Goal: Task Accomplishment & Management: Manage account settings

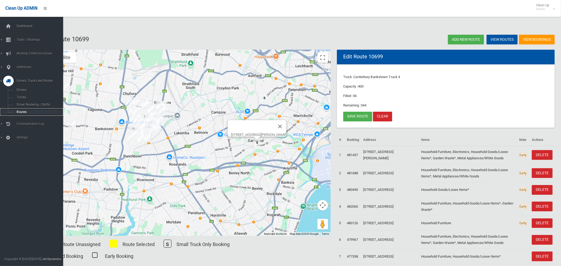
click at [24, 112] on span "Routes" at bounding box center [37, 112] width 44 height 4
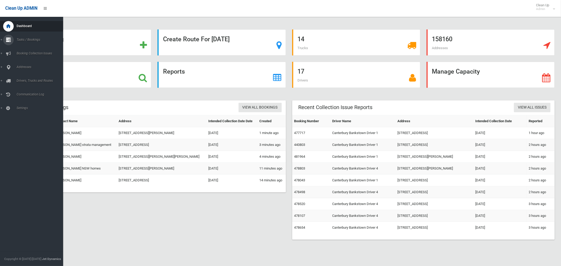
click at [26, 41] on span "Tasks / Bookings" at bounding box center [39, 40] width 48 height 4
click at [26, 81] on link "Search" at bounding box center [31, 78] width 63 height 7
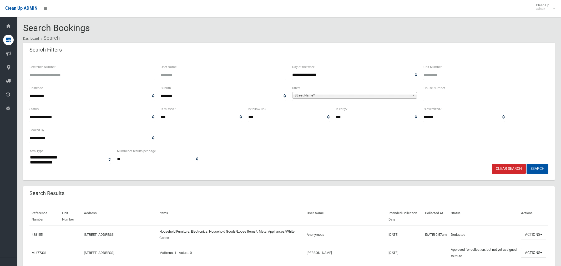
select select
click at [451, 93] on input "text" at bounding box center [486, 96] width 125 height 10
type input "**"
click at [314, 96] on span "Street Name*" at bounding box center [353, 95] width 116 height 6
type input "*********"
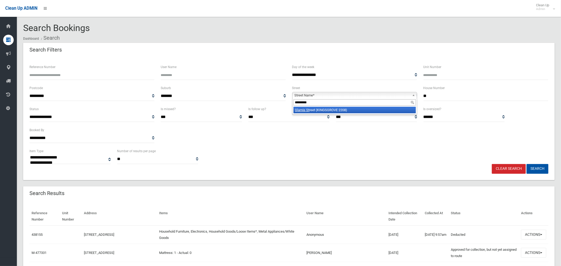
click at [327, 112] on li "Glamis St reet (KINGSGROVE 2208)" at bounding box center [355, 110] width 122 height 7
click at [535, 168] on button "Search" at bounding box center [538, 169] width 22 height 10
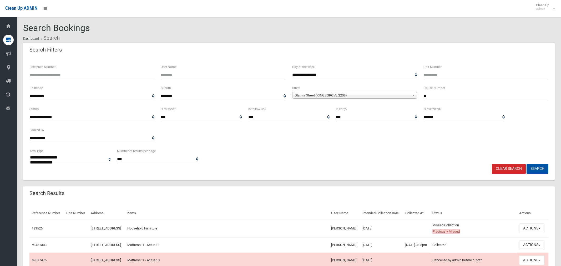
select select
click at [536, 233] on button "Actions" at bounding box center [532, 229] width 25 height 10
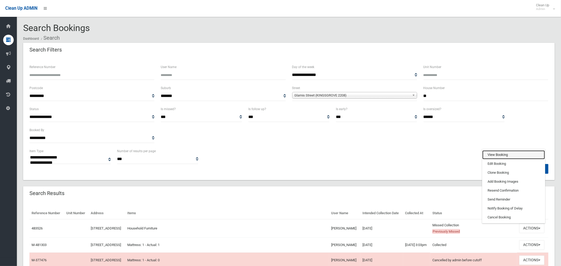
click at [504, 158] on link "View Booking" at bounding box center [514, 155] width 63 height 9
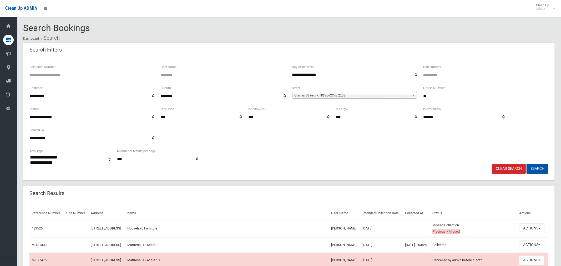
scroll to position [121, 0]
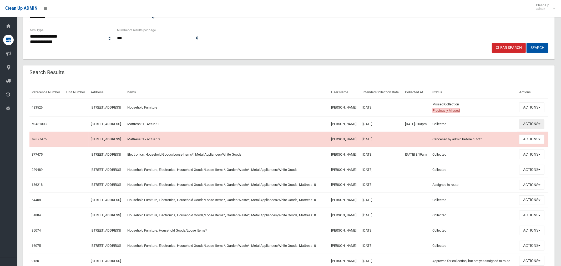
click at [539, 129] on button "Actions" at bounding box center [532, 124] width 25 height 10
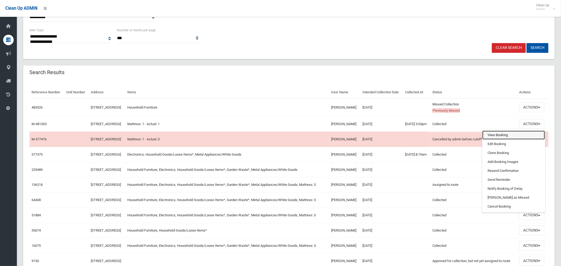
click at [506, 140] on link "View Booking" at bounding box center [514, 135] width 63 height 9
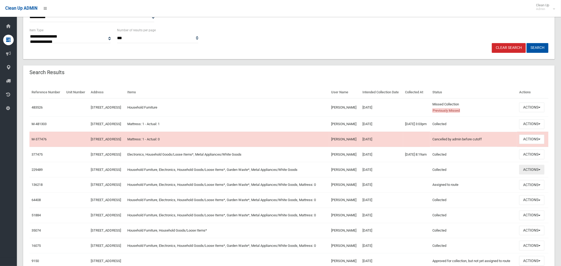
click at [532, 175] on button "Actions" at bounding box center [532, 170] width 25 height 10
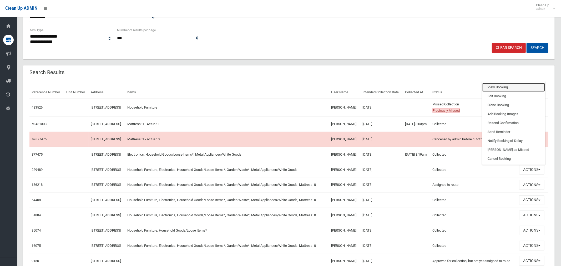
click at [497, 92] on link "View Booking" at bounding box center [514, 87] width 63 height 9
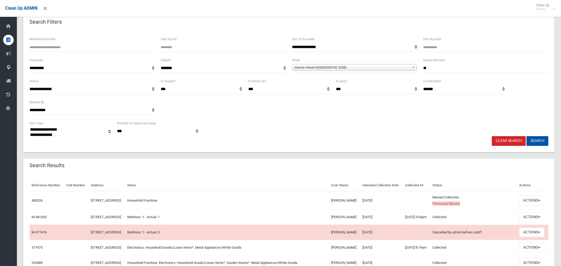
scroll to position [0, 0]
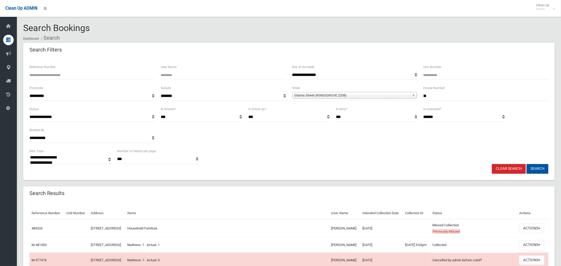
drag, startPoint x: 436, startPoint y: 96, endPoint x: 417, endPoint y: 93, distance: 18.8
click at [417, 93] on div "**********" at bounding box center [289, 95] width 526 height 21
type input "**"
click at [320, 93] on span "Glamis Street (KINGSGROVE 2208)" at bounding box center [353, 95] width 116 height 6
type input "**********"
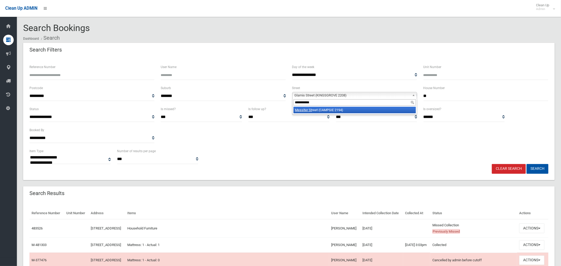
click at [313, 111] on li "Messiter St reet (CAMPSIE 2194)" at bounding box center [355, 110] width 122 height 7
click at [536, 166] on button "Search" at bounding box center [538, 169] width 22 height 10
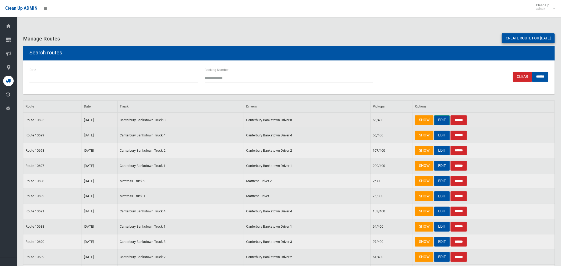
click at [440, 120] on link "EDIT" at bounding box center [443, 121] width 16 height 10
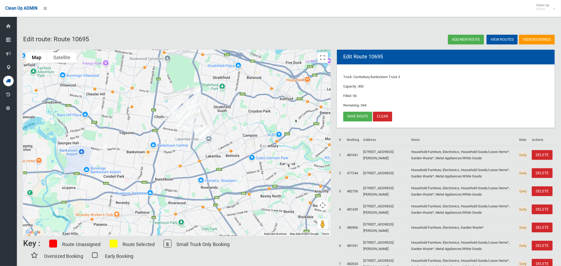
click at [238, 183] on img "53 Glamis Street, KINGSGROVE NSW 2208" at bounding box center [238, 181] width 11 height 13
click at [255, 160] on button "Close" at bounding box center [249, 164] width 13 height 13
click at [360, 116] on link "Save route" at bounding box center [357, 117] width 29 height 10
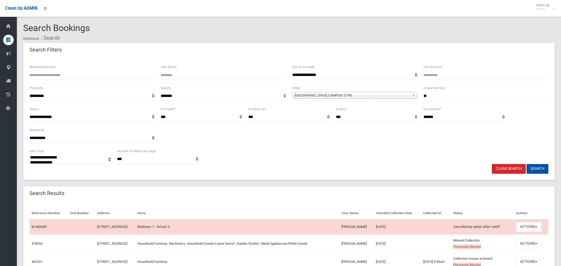
select select
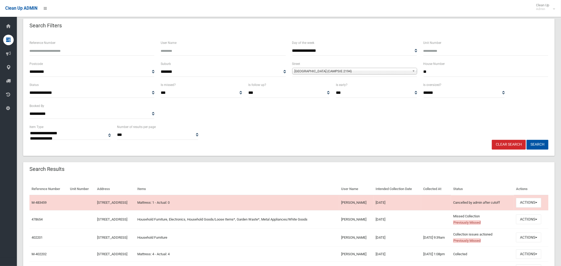
scroll to position [32, 0]
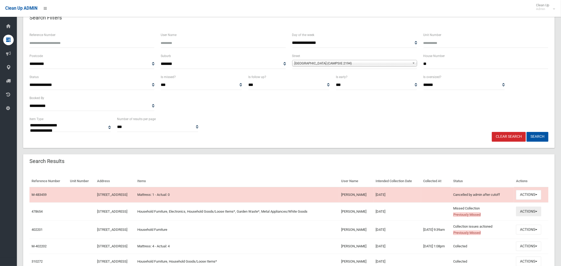
click at [534, 214] on button "Actions" at bounding box center [528, 212] width 25 height 10
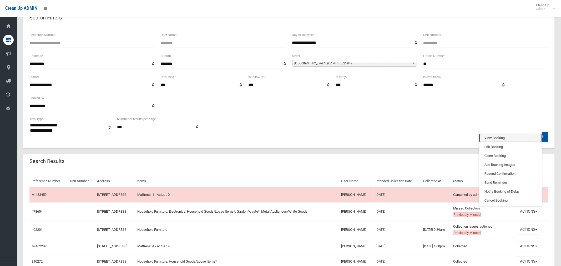
click at [504, 137] on link "View Booking" at bounding box center [511, 138] width 63 height 9
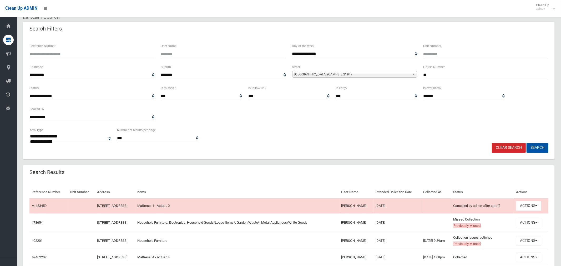
scroll to position [0, 0]
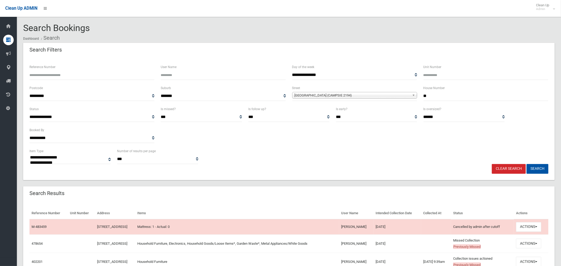
drag, startPoint x: 417, startPoint y: 95, endPoint x: 407, endPoint y: 95, distance: 9.2
click at [408, 95] on div "**********" at bounding box center [289, 95] width 526 height 21
type input "**"
click at [347, 96] on span "Messiter Street (CAMPSIE 2194)" at bounding box center [353, 95] width 116 height 6
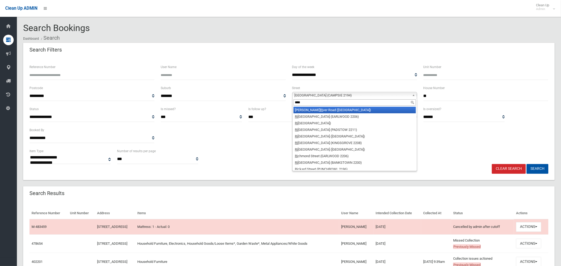
type input "*****"
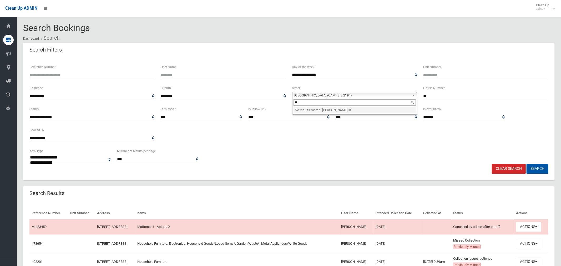
type input "*"
type input "*******"
click at [338, 111] on li "Rixon S treet (BASS HILL 2197)" at bounding box center [355, 110] width 122 height 7
click at [534, 168] on button "Search" at bounding box center [538, 169] width 22 height 10
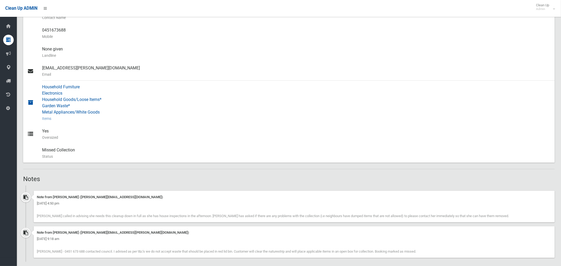
scroll to position [242, 0]
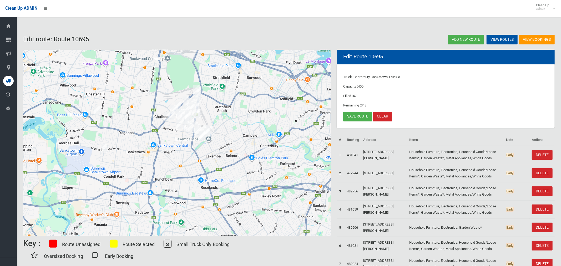
click at [6, 81] on icon at bounding box center [8, 81] width 5 height 11
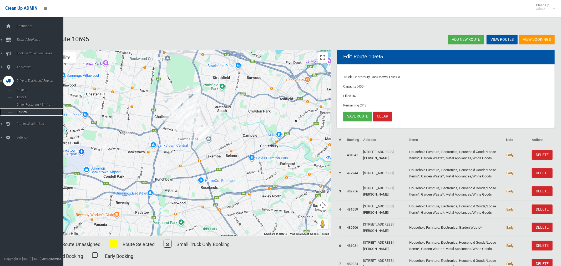
click at [22, 112] on span "Routes" at bounding box center [37, 112] width 44 height 4
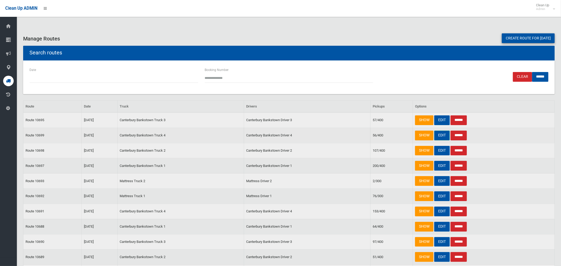
click at [441, 136] on link "EDIT" at bounding box center [443, 136] width 16 height 10
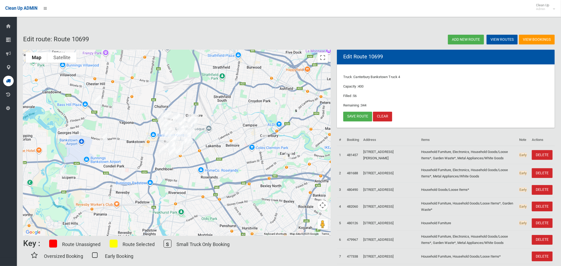
click at [266, 139] on img "43 Messiter Street, CAMPSIE NSW 2194" at bounding box center [265, 138] width 11 height 13
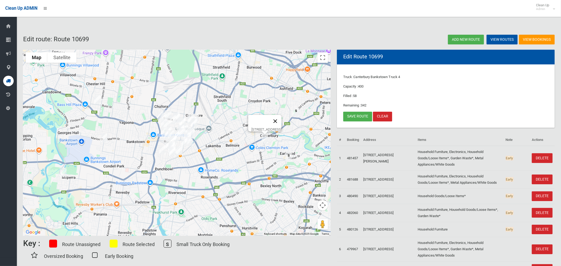
click at [282, 118] on button "Close" at bounding box center [275, 121] width 13 height 13
click at [357, 116] on link "Save route" at bounding box center [357, 117] width 29 height 10
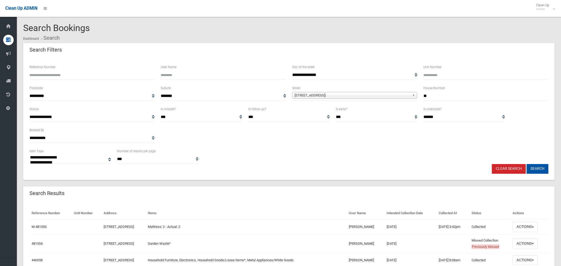
select select
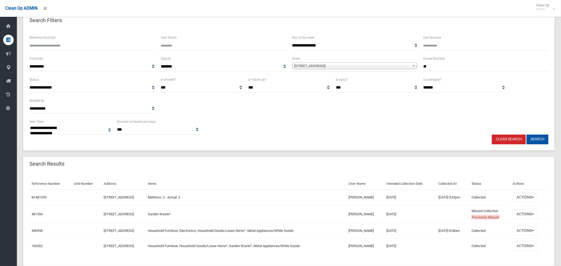
scroll to position [38, 0]
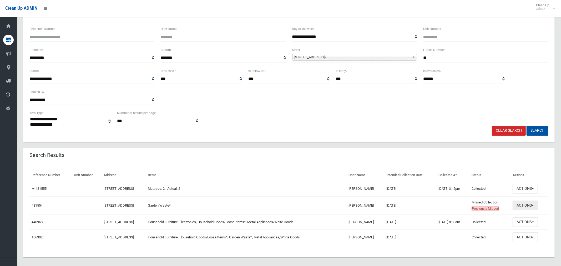
click at [527, 205] on button "Actions" at bounding box center [525, 206] width 25 height 10
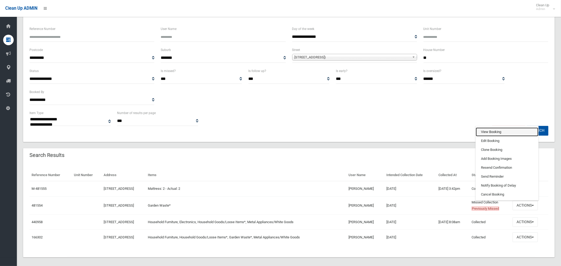
click at [493, 130] on link "View Booking" at bounding box center [507, 132] width 63 height 9
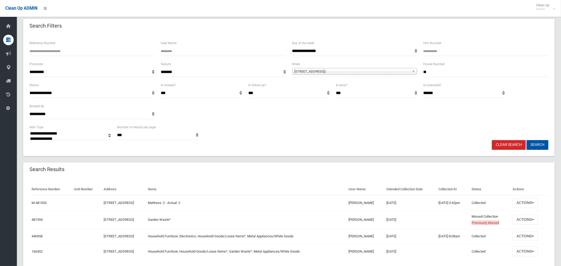
scroll to position [0, 0]
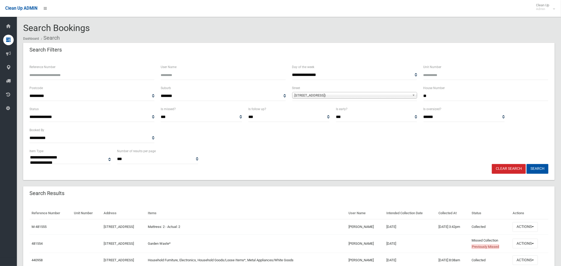
click at [433, 76] on input "Unit Number" at bounding box center [486, 75] width 125 height 10
type input "*"
drag, startPoint x: 428, startPoint y: 96, endPoint x: 413, endPoint y: 97, distance: 14.3
click at [413, 97] on div "**********" at bounding box center [289, 95] width 526 height 21
type input "**"
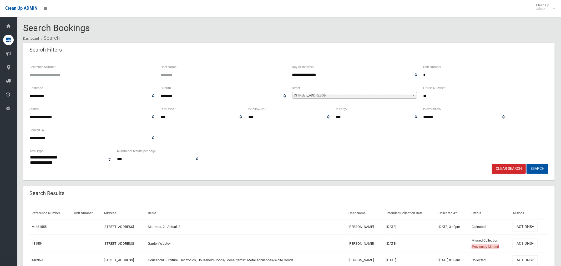
click at [380, 94] on span "Rixon Street (BASS HILL 2197)" at bounding box center [353, 95] width 116 height 6
type input "******"
click at [369, 112] on li "Higgin s Street (CONDELL PARK 2200)" at bounding box center [355, 110] width 122 height 7
click at [540, 171] on button "Search" at bounding box center [538, 169] width 22 height 10
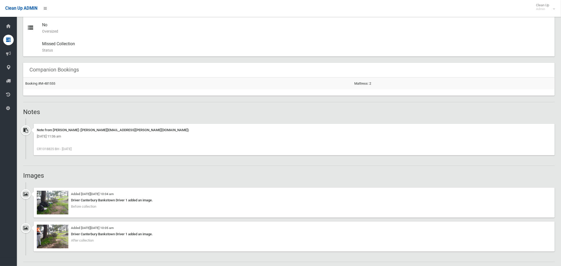
scroll to position [257, 0]
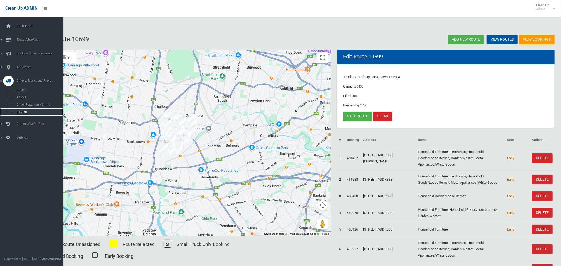
click at [21, 112] on span "Routes" at bounding box center [37, 112] width 44 height 4
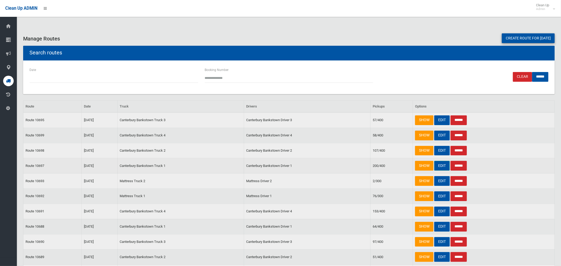
click at [441, 165] on link "EDIT" at bounding box center [443, 166] width 16 height 10
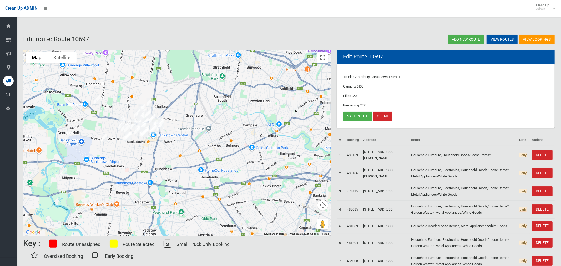
click at [97, 100] on img "12 Rixon Street, BASS HILL NSW 2197" at bounding box center [97, 99] width 11 height 13
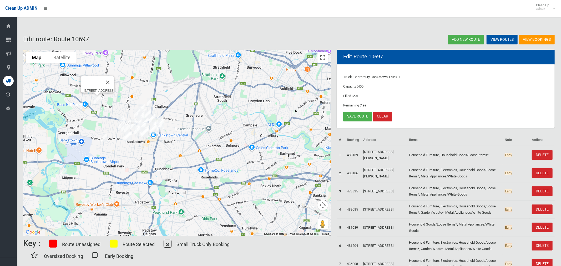
click at [103, 140] on img "1/14 Higgins Street, CONDELL PARK NSW 2200" at bounding box center [104, 138] width 11 height 13
click at [64, 173] on img "7 Peeler Place, MILPERRA NSW 2214" at bounding box center [63, 173] width 11 height 13
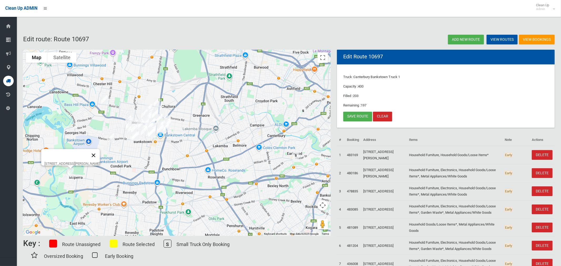
click at [95, 151] on button "Close" at bounding box center [93, 155] width 13 height 13
click at [357, 116] on link "Save route" at bounding box center [357, 117] width 29 height 10
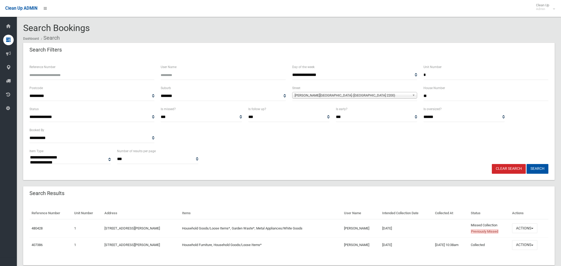
select select
click at [521, 231] on button "Actions" at bounding box center [524, 229] width 25 height 10
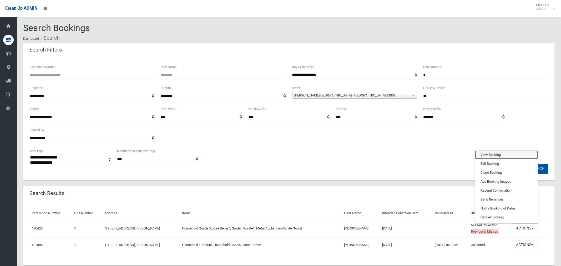
click at [491, 157] on link "View Booking" at bounding box center [507, 155] width 63 height 9
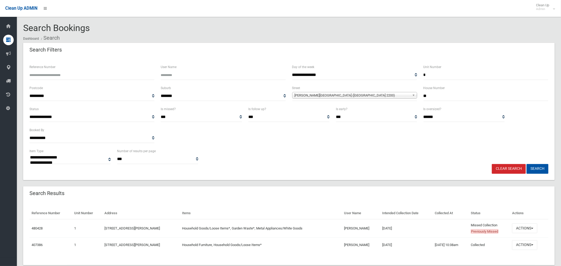
drag, startPoint x: 432, startPoint y: 74, endPoint x: 405, endPoint y: 75, distance: 27.1
click at [407, 75] on div "**********" at bounding box center [289, 74] width 526 height 21
drag, startPoint x: 436, startPoint y: 98, endPoint x: 410, endPoint y: 99, distance: 26.3
click at [410, 99] on div "**********" at bounding box center [289, 95] width 526 height 21
type input "*"
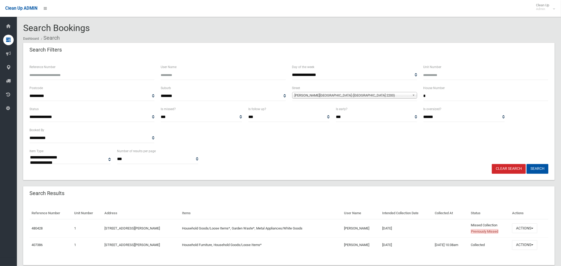
click at [364, 96] on span "Higgins Street (CONDELL PARK 2200)" at bounding box center [353, 95] width 116 height 6
type input "******"
click at [329, 112] on li "Peeler Place (MILPERRA 2214)" at bounding box center [355, 110] width 122 height 7
click at [537, 169] on button "Search" at bounding box center [538, 169] width 22 height 10
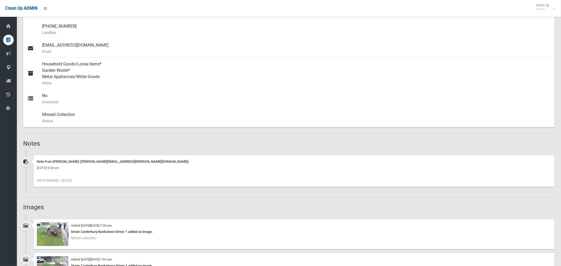
scroll to position [209, 0]
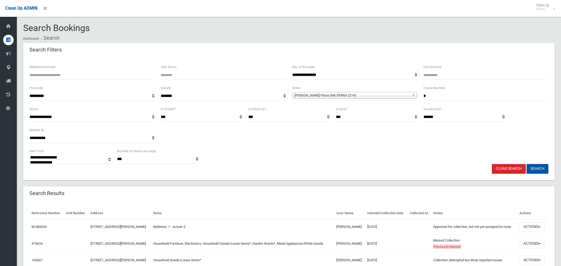
select select
click at [532, 245] on button "Actions" at bounding box center [532, 244] width 25 height 10
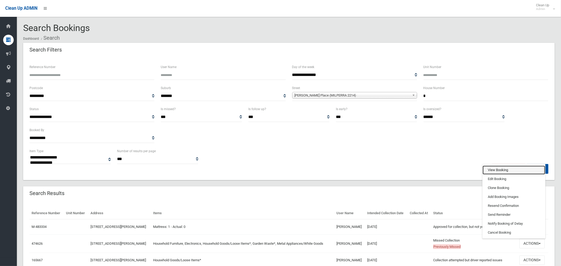
click at [497, 168] on link "View Booking" at bounding box center [514, 170] width 63 height 9
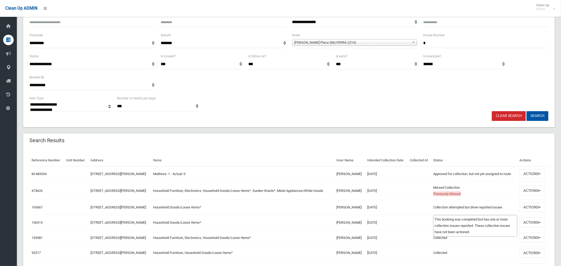
scroll to position [58, 0]
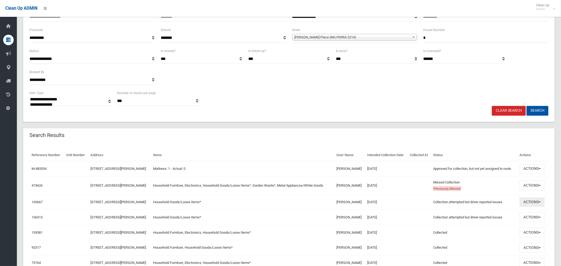
click at [531, 201] on button "Actions" at bounding box center [532, 203] width 25 height 10
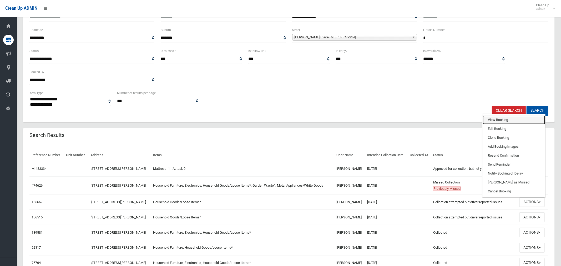
click at [502, 121] on link "View Booking" at bounding box center [514, 120] width 63 height 9
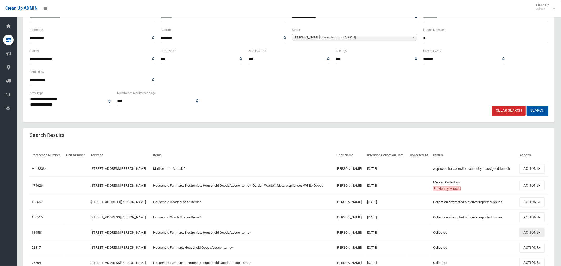
click at [531, 233] on button "Actions" at bounding box center [532, 233] width 25 height 10
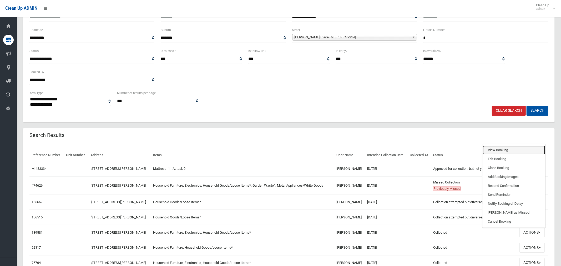
click at [494, 150] on link "View Booking" at bounding box center [514, 150] width 63 height 9
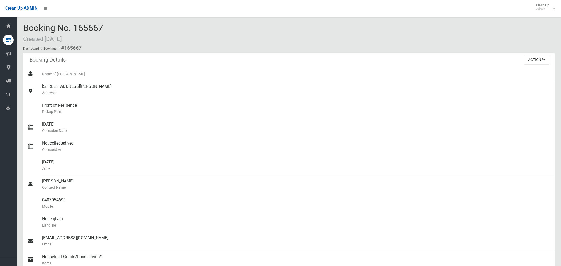
scroll to position [72, 0]
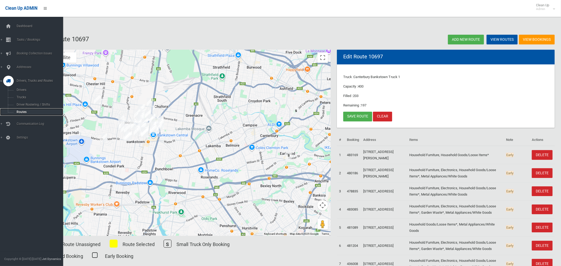
click at [19, 111] on span "Routes" at bounding box center [37, 112] width 44 height 4
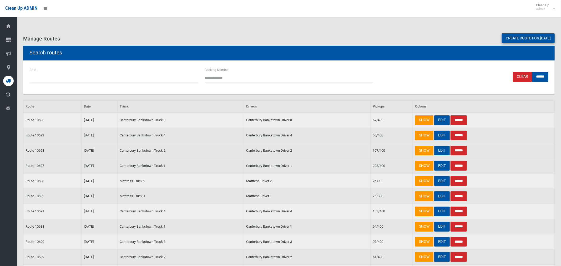
click at [442, 150] on link "EDIT" at bounding box center [443, 151] width 16 height 10
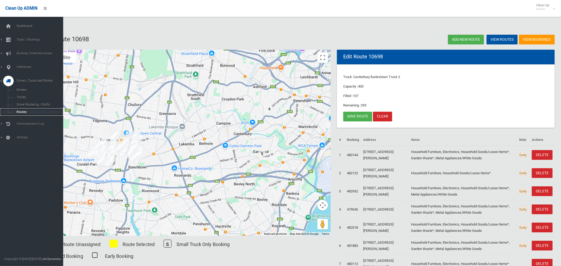
click at [24, 114] on span "Routes" at bounding box center [37, 112] width 44 height 4
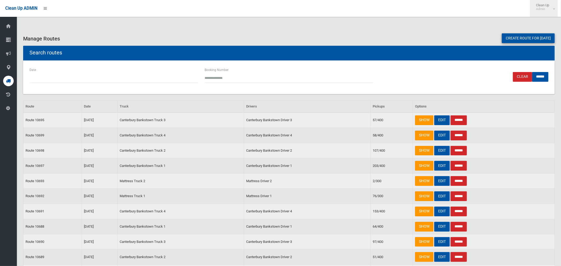
click at [552, 12] on link "Clean Up Admin" at bounding box center [544, 8] width 28 height 17
click at [550, 23] on link "Logout" at bounding box center [544, 22] width 27 height 9
